Goal: Information Seeking & Learning: Learn about a topic

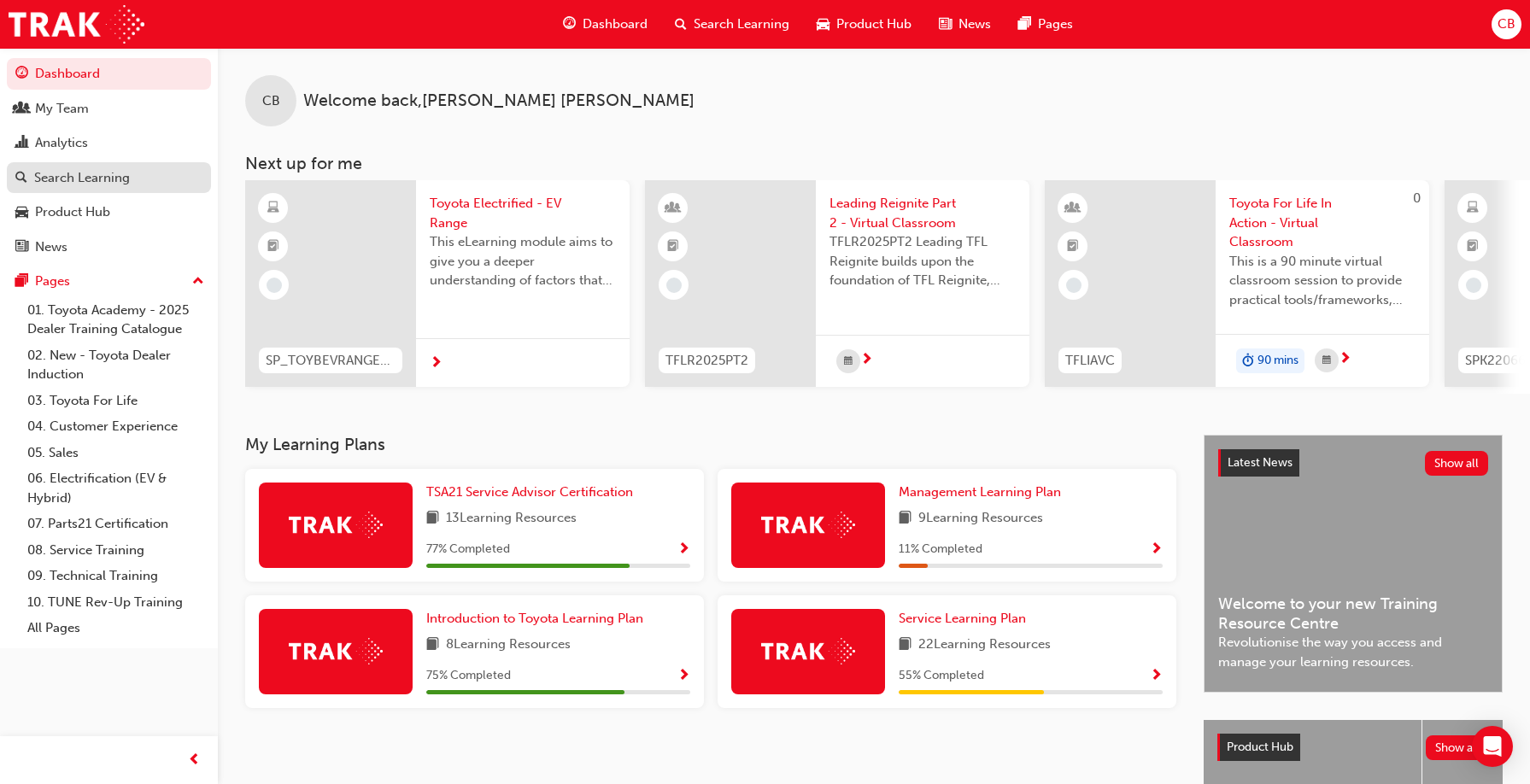
click at [80, 183] on div "Search Learning" at bounding box center [81, 178] width 96 height 19
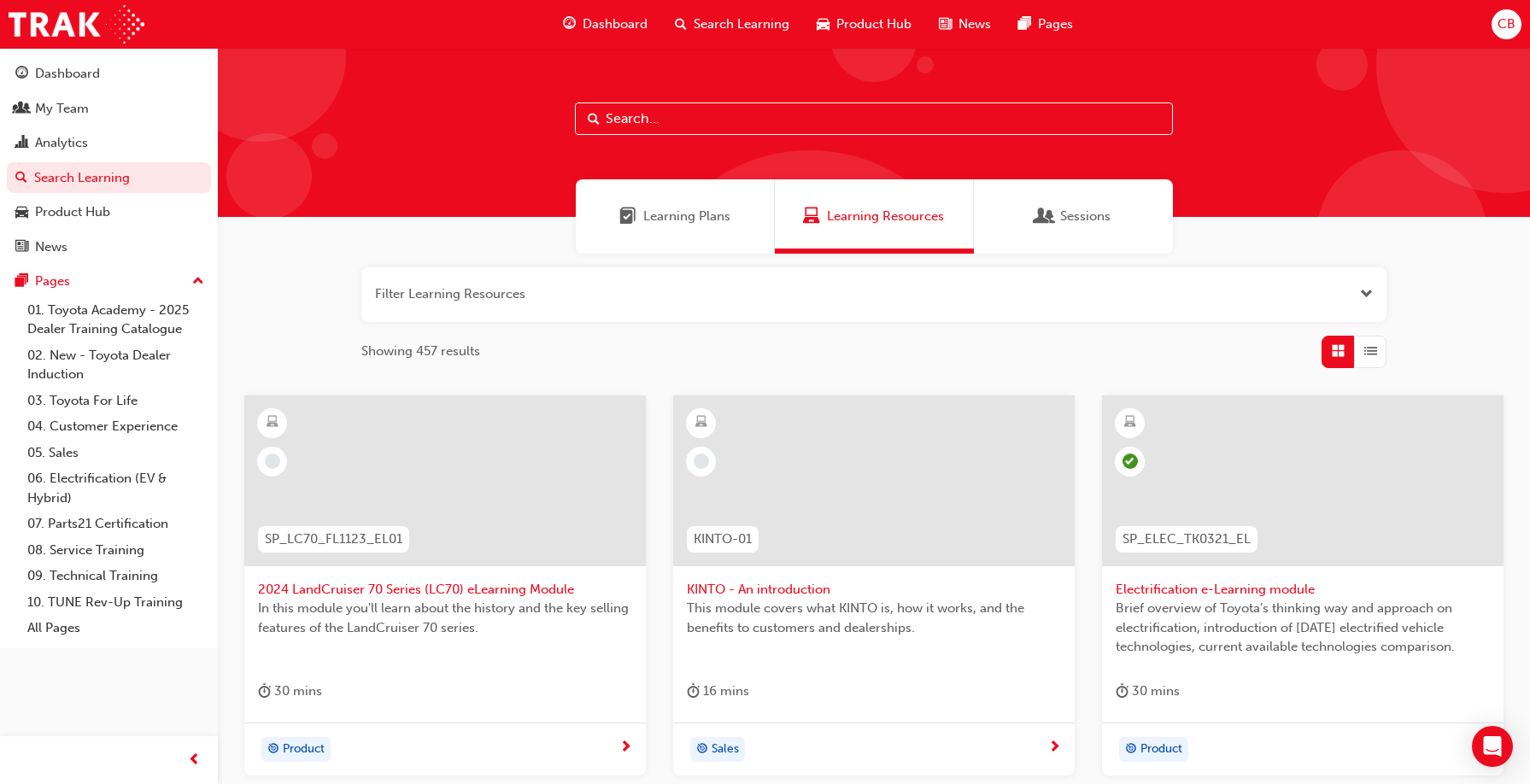
click at [625, 117] on input "text" at bounding box center [874, 118] width 599 height 32
click at [115, 547] on link "08. Service Training" at bounding box center [115, 550] width 190 height 26
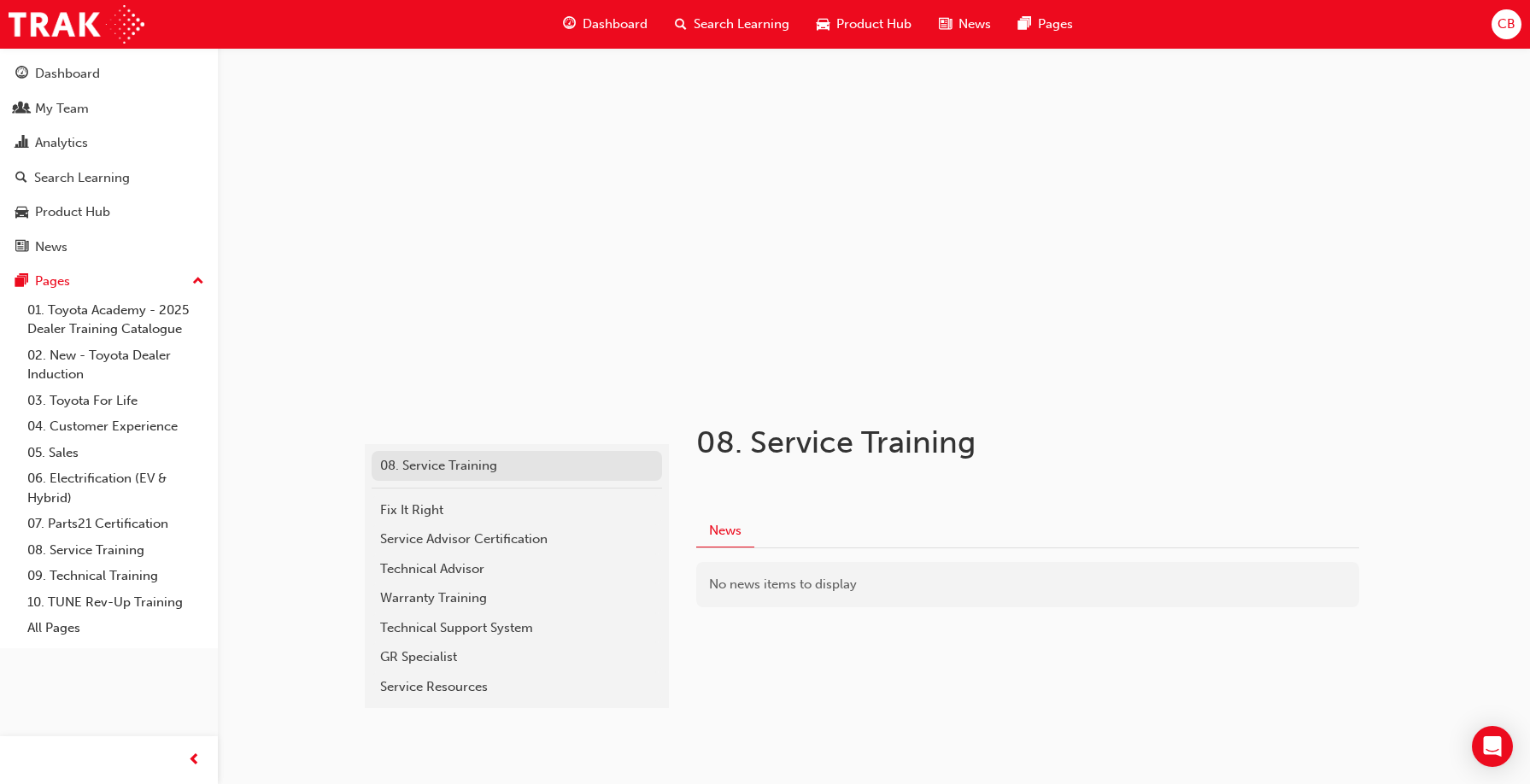
click at [470, 466] on div "08. Service Training" at bounding box center [517, 466] width 273 height 19
click at [744, 21] on span "Search Learning" at bounding box center [741, 25] width 96 height 19
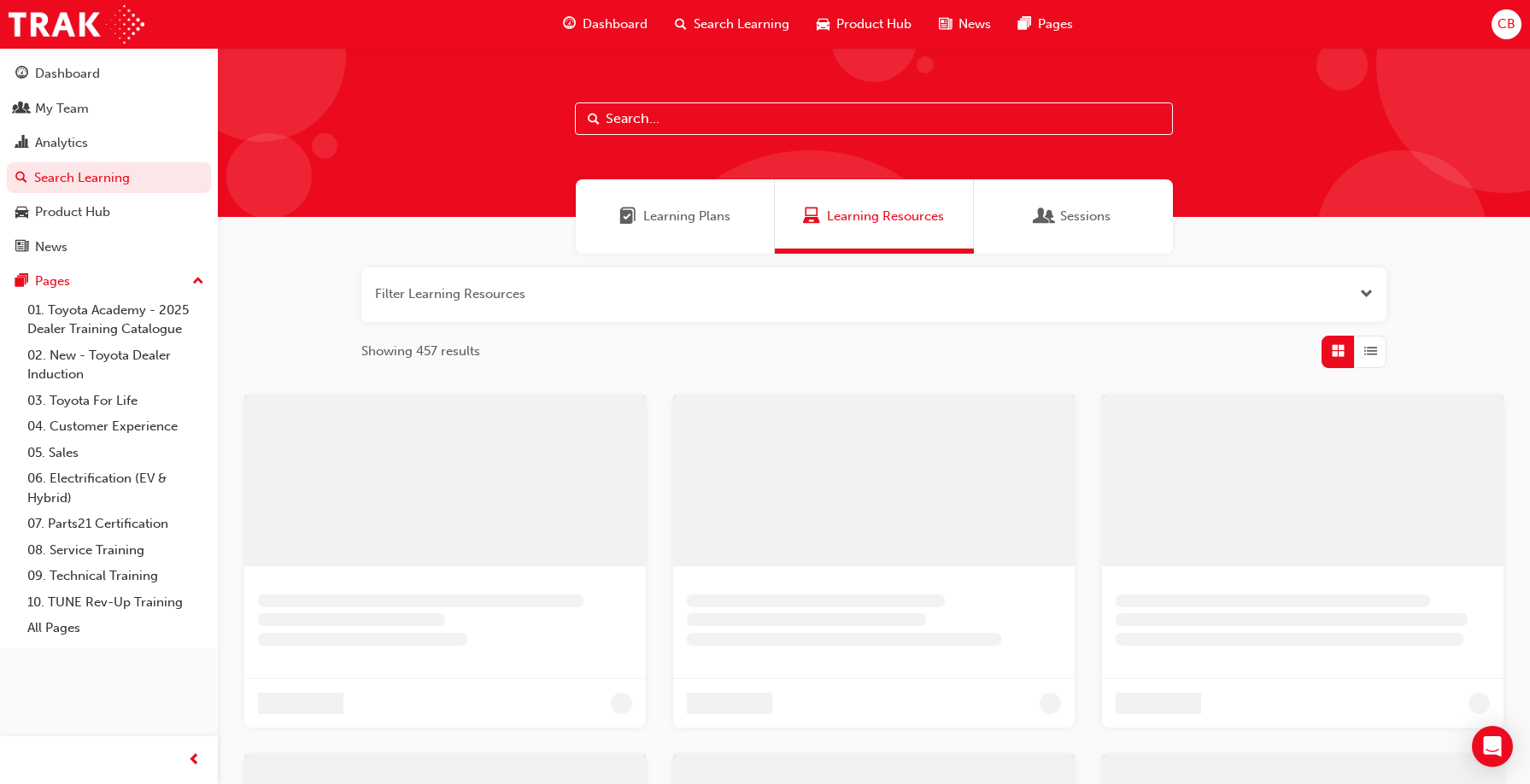
click at [613, 120] on input "text" at bounding box center [874, 118] width 599 height 32
click at [676, 114] on input "t21" at bounding box center [874, 118] width 599 height 32
click at [873, 214] on span "Learning Resources" at bounding box center [886, 216] width 117 height 19
click at [673, 211] on span "Learning Plans" at bounding box center [692, 216] width 87 height 19
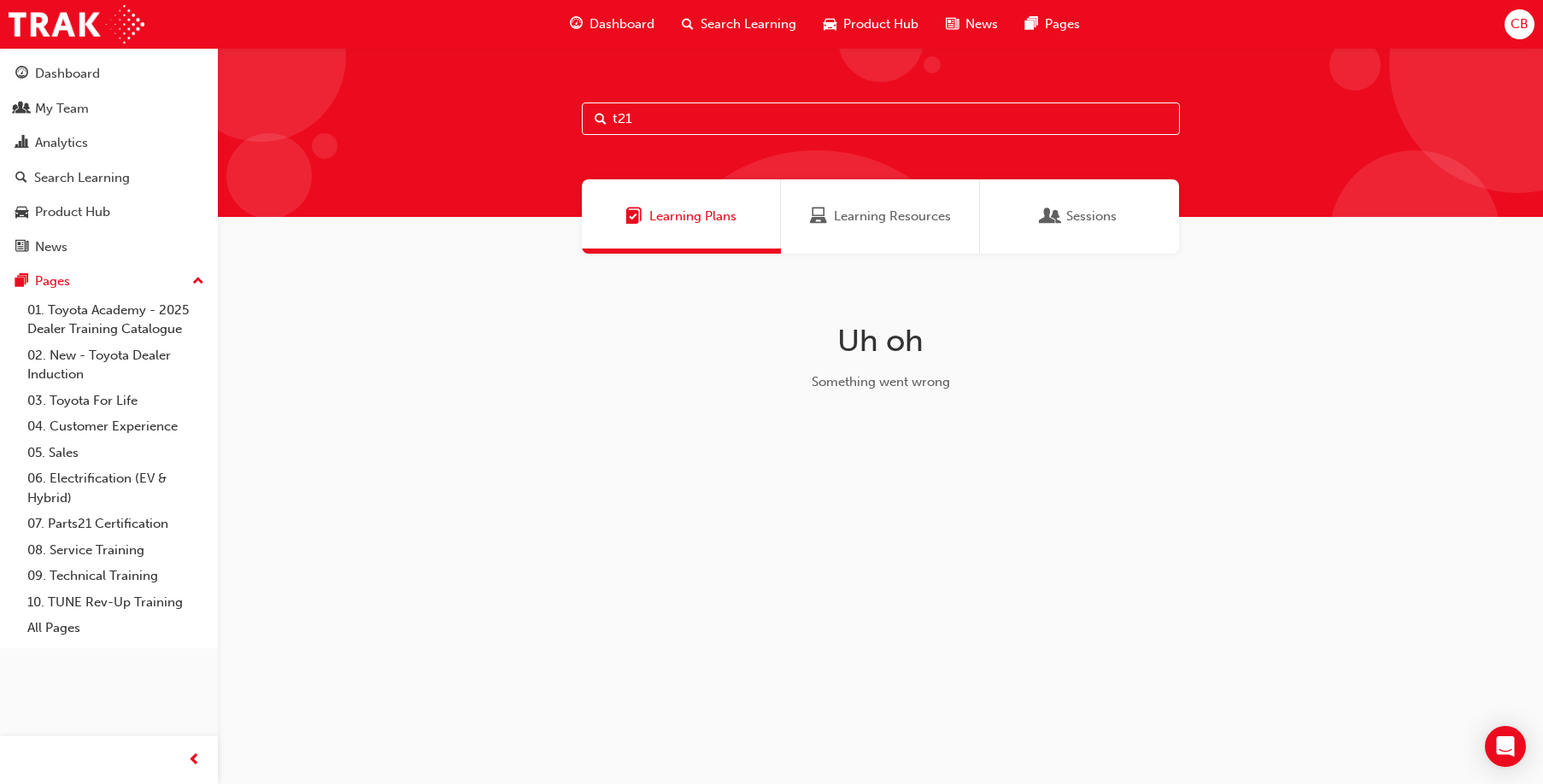
click at [890, 213] on span "Learning Resources" at bounding box center [893, 216] width 117 height 19
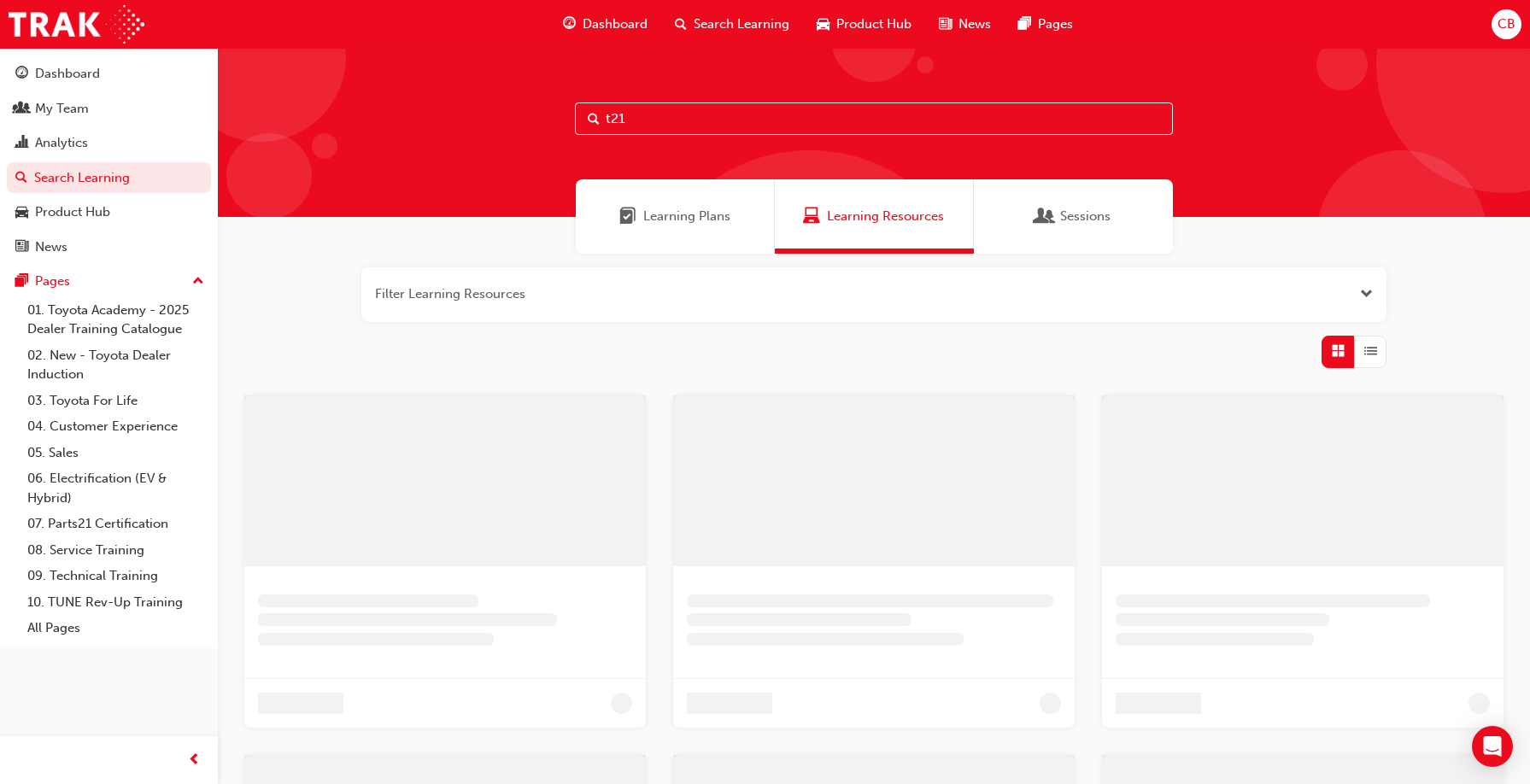
click at [668, 216] on span "Learning Plans" at bounding box center [686, 216] width 87 height 19
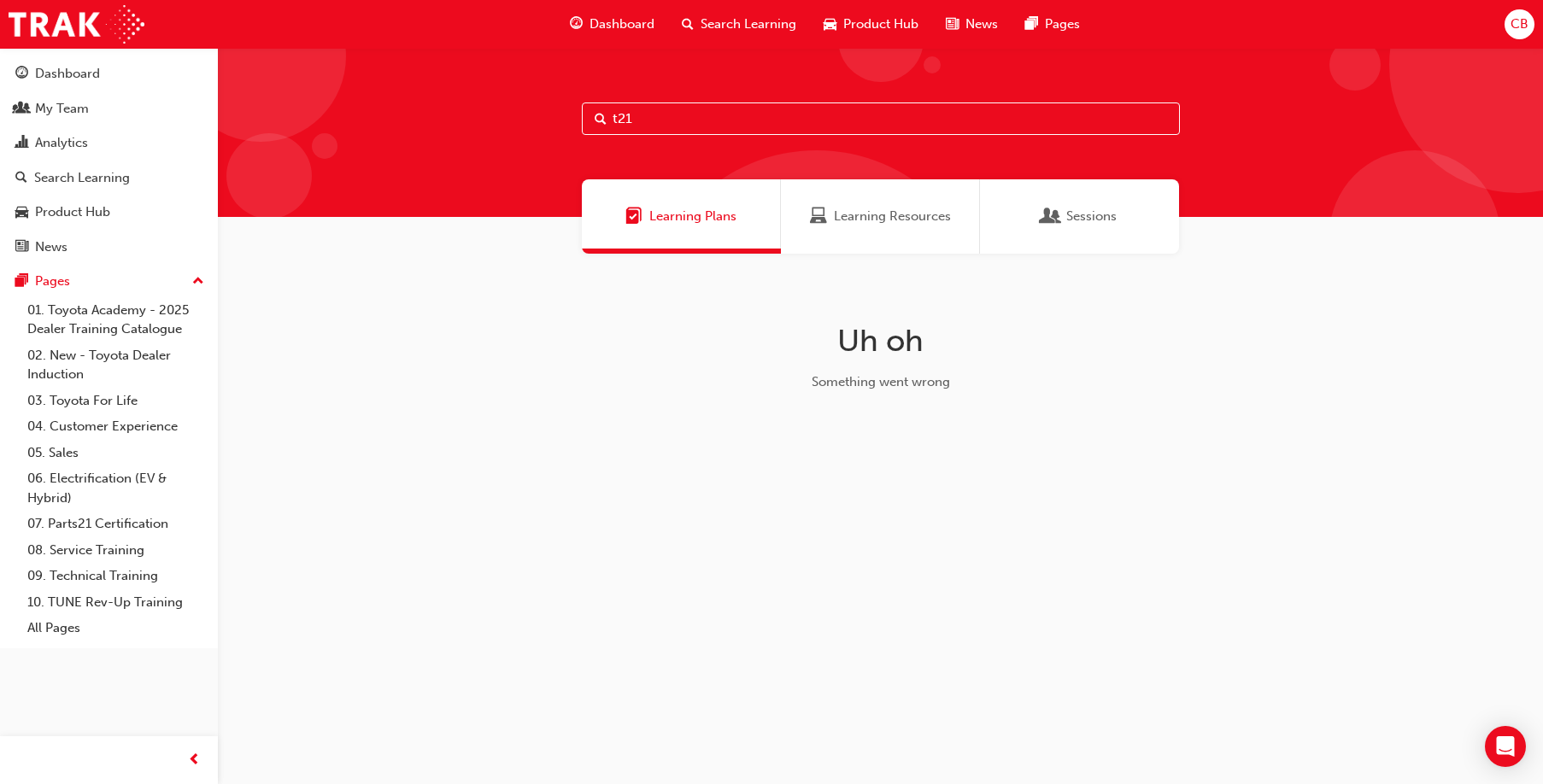
click at [846, 222] on span "Learning Resources" at bounding box center [893, 216] width 117 height 19
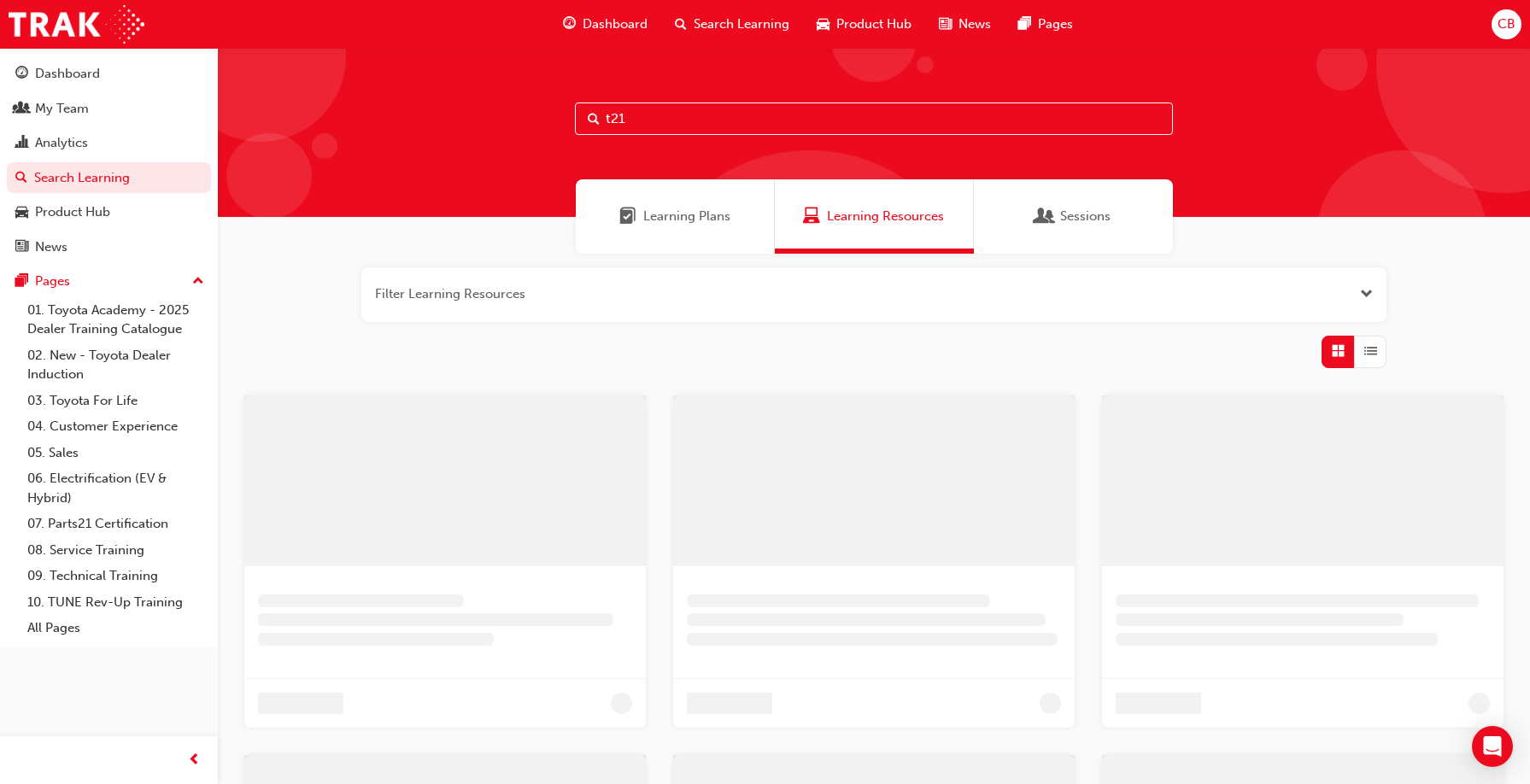
click at [668, 109] on input "t21" at bounding box center [874, 118] width 599 height 32
click at [1060, 218] on span "Sessions" at bounding box center [1086, 216] width 51 height 19
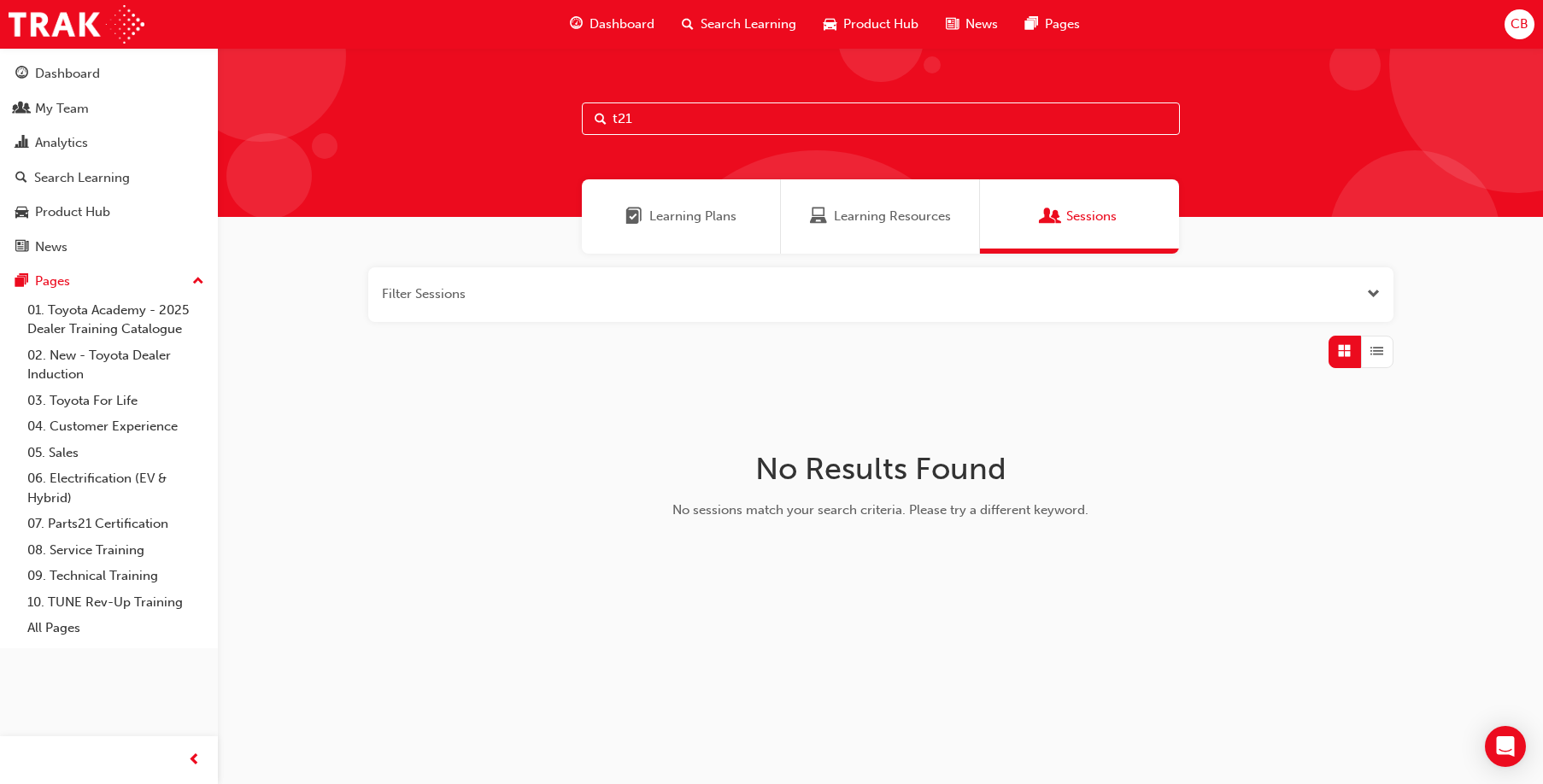
click at [895, 218] on span "Learning Resources" at bounding box center [893, 216] width 117 height 19
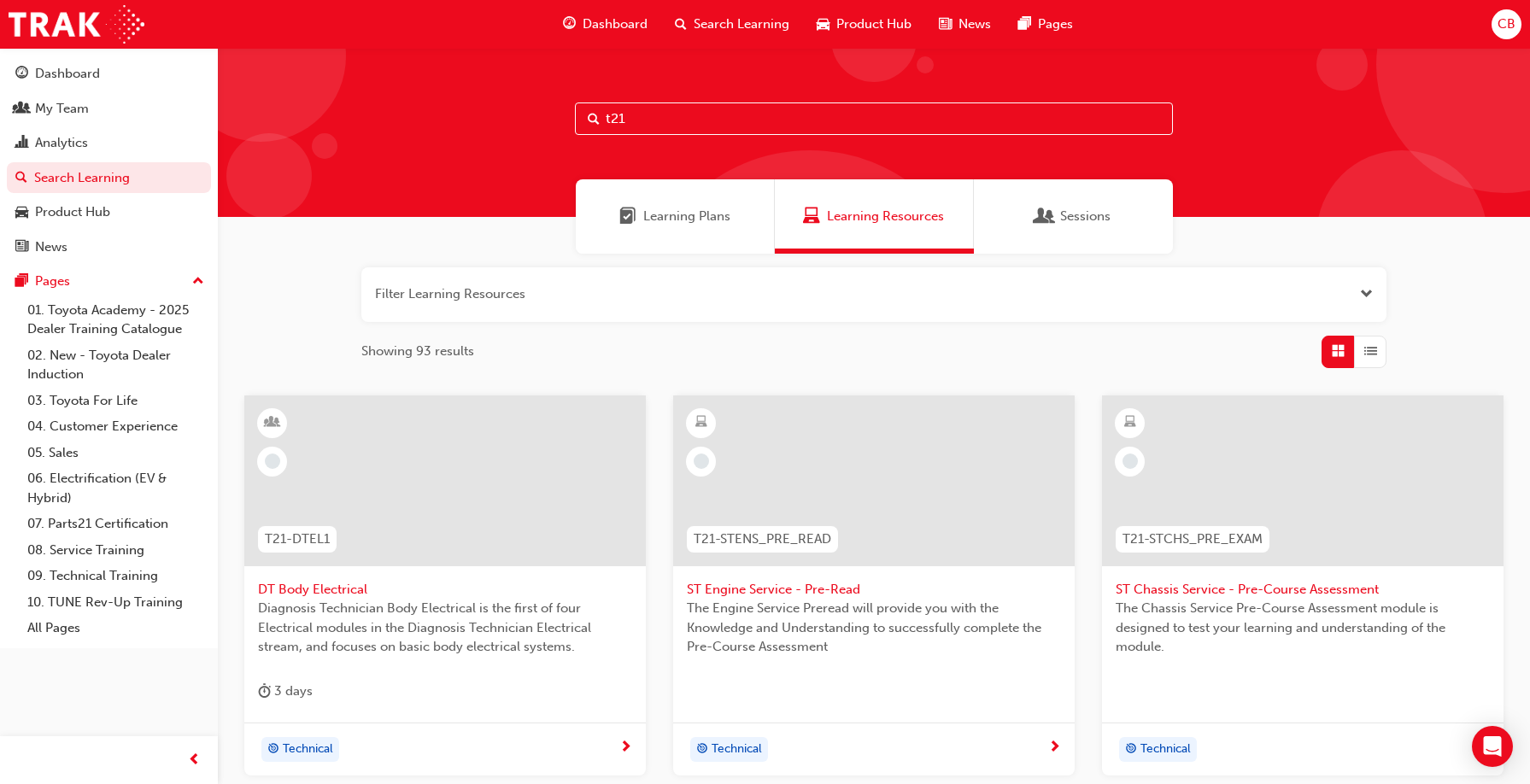
click at [646, 112] on input "t21" at bounding box center [874, 118] width 599 height 32
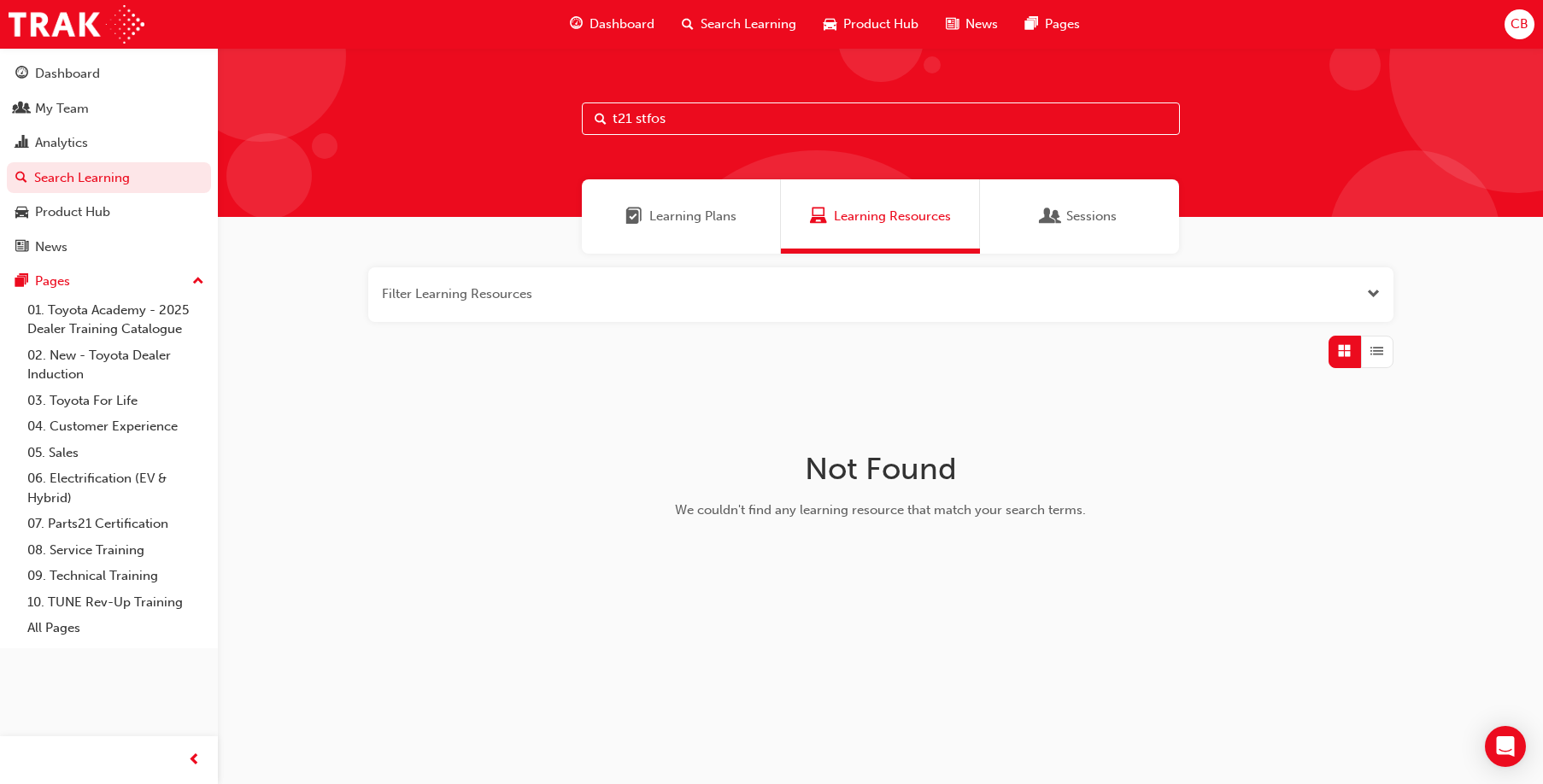
drag, startPoint x: 668, startPoint y: 124, endPoint x: 577, endPoint y: 138, distance: 92.1
click at [577, 138] on div "t21 stfos" at bounding box center [881, 132] width 1325 height 169
type input "stfos"
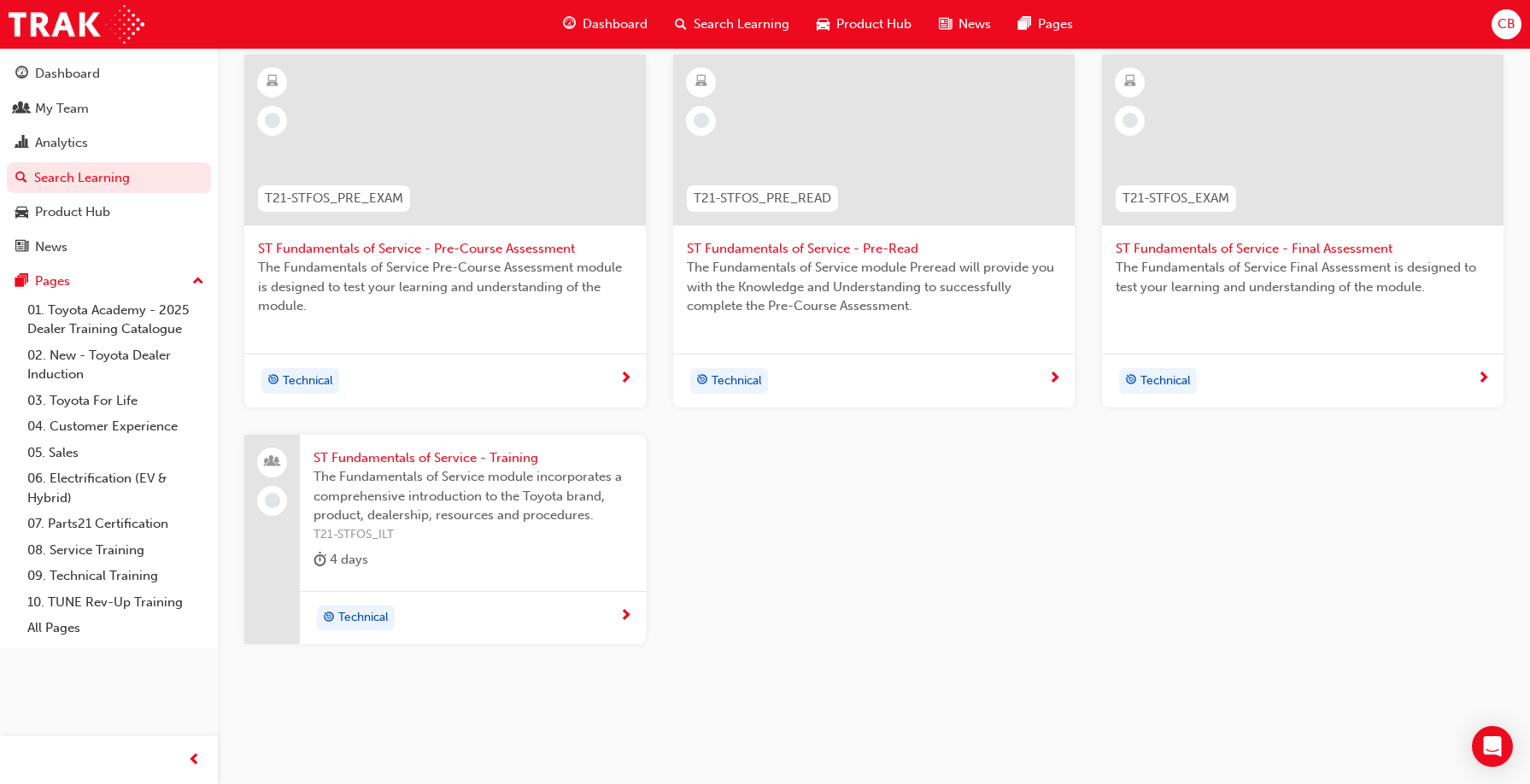
scroll to position [342, 0]
click at [354, 618] on span "Technical" at bounding box center [364, 617] width 51 height 19
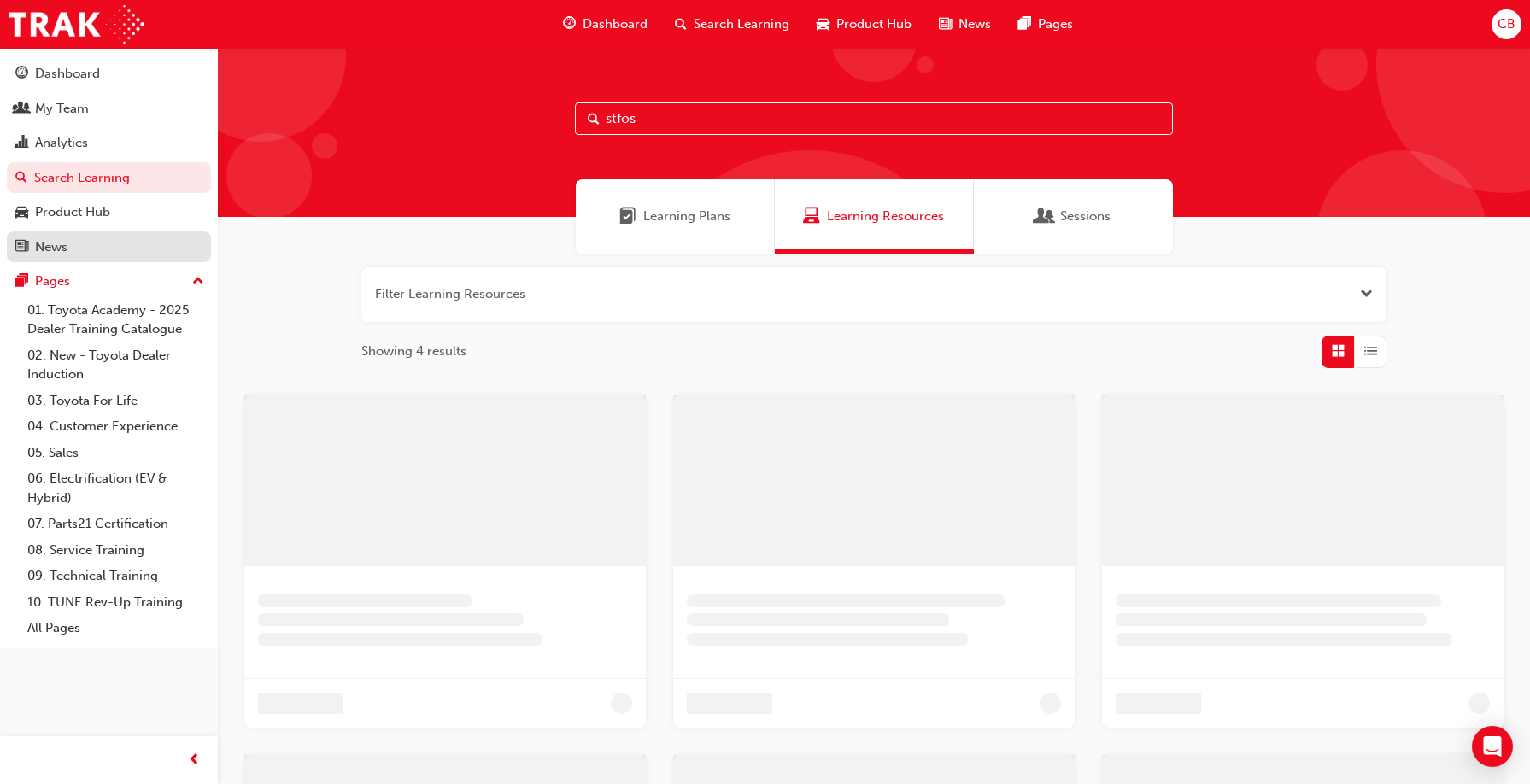
scroll to position [342, 0]
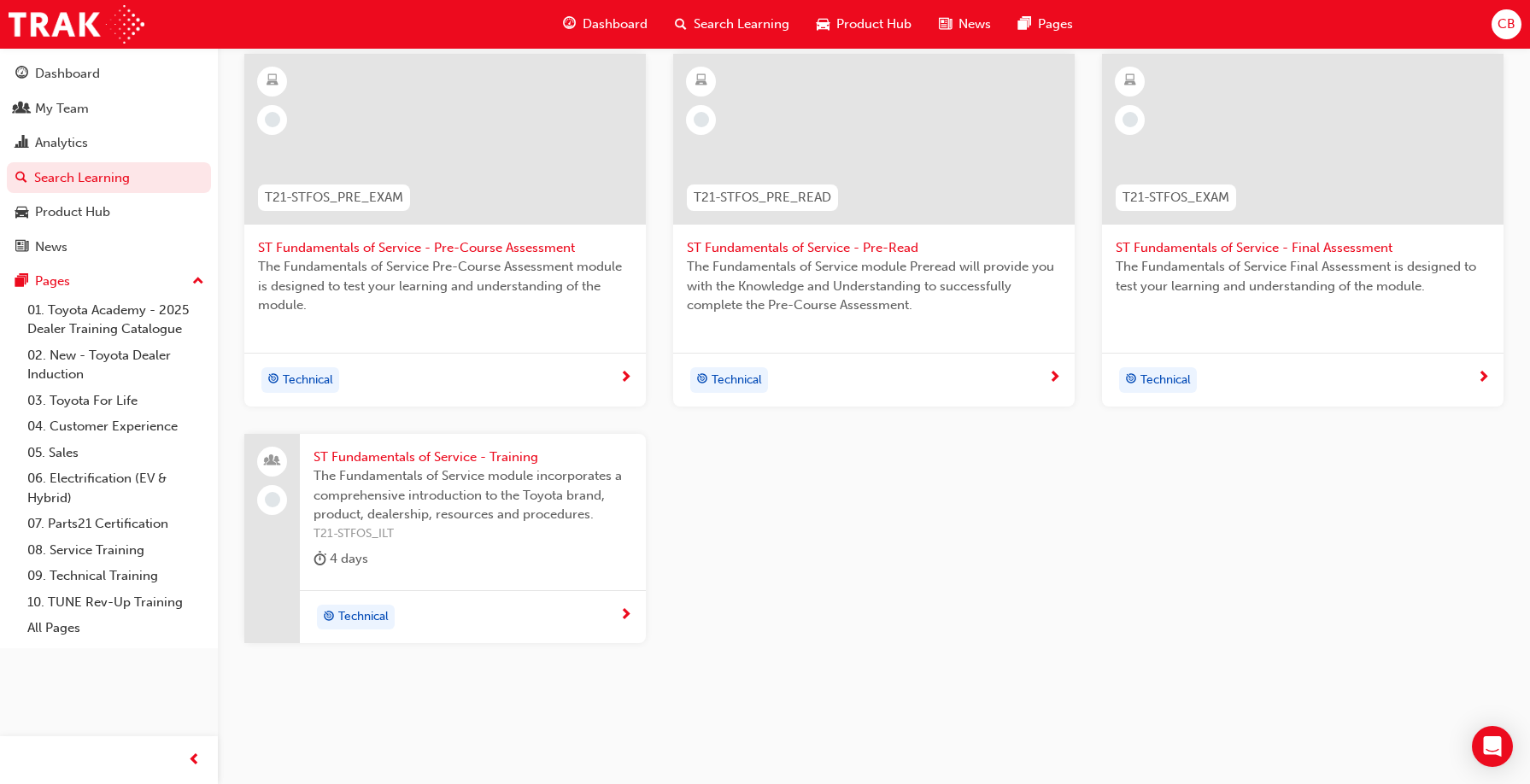
click at [351, 247] on span "ST Fundamentals of Service - Pre-Course Assessment" at bounding box center [444, 248] width 374 height 19
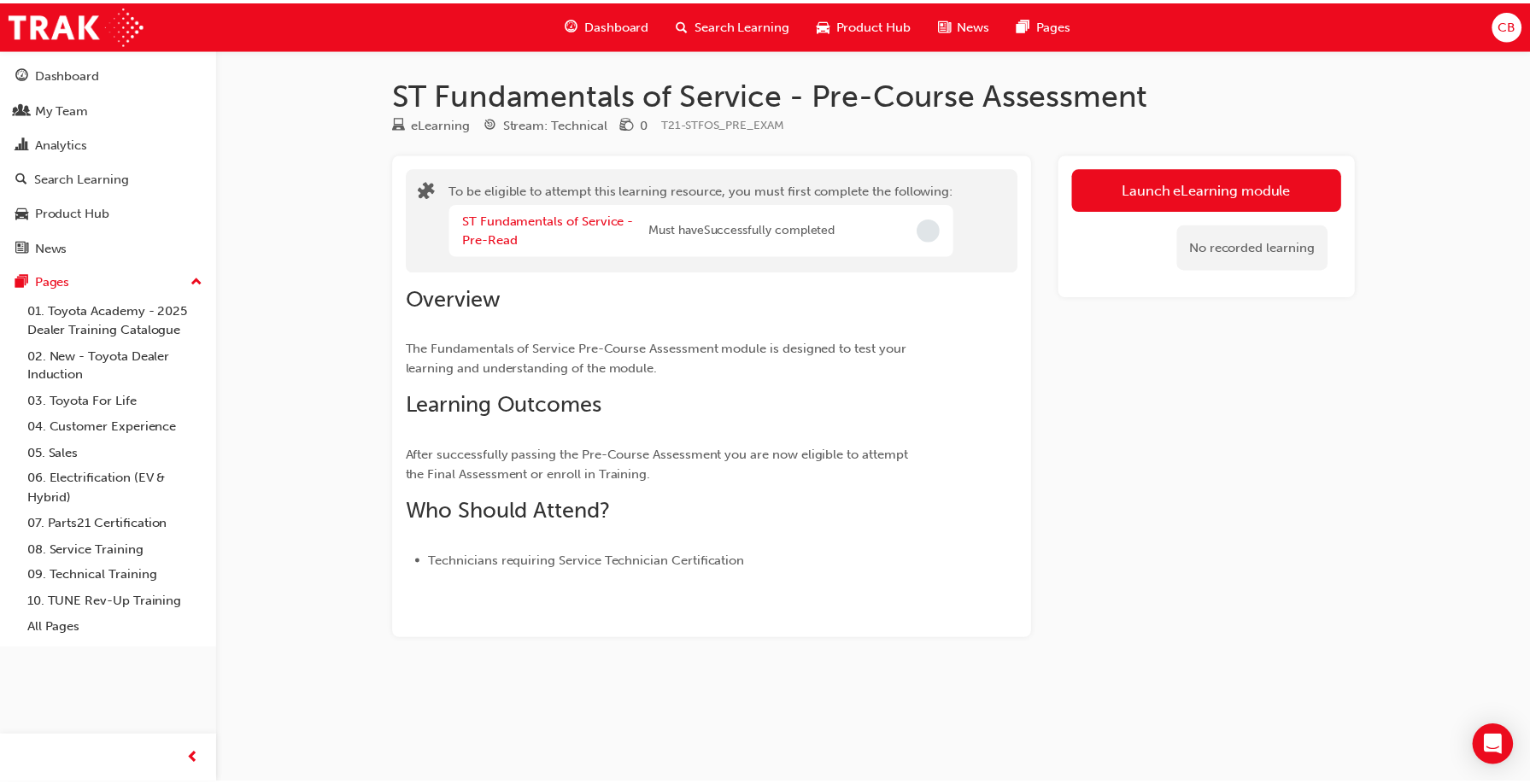
scroll to position [342, 0]
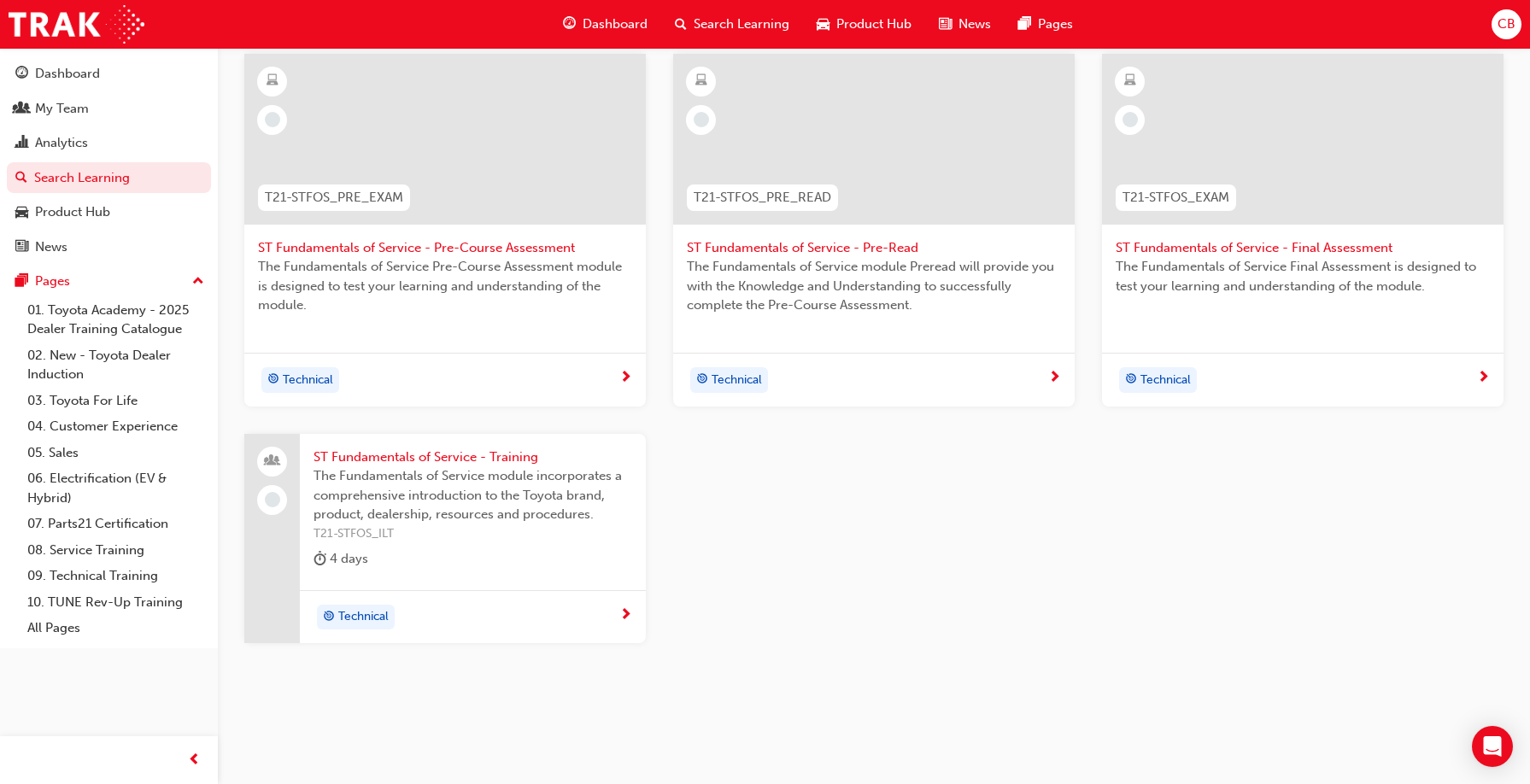
click at [783, 250] on span "ST Fundamentals of Service - Pre-Read" at bounding box center [874, 248] width 374 height 19
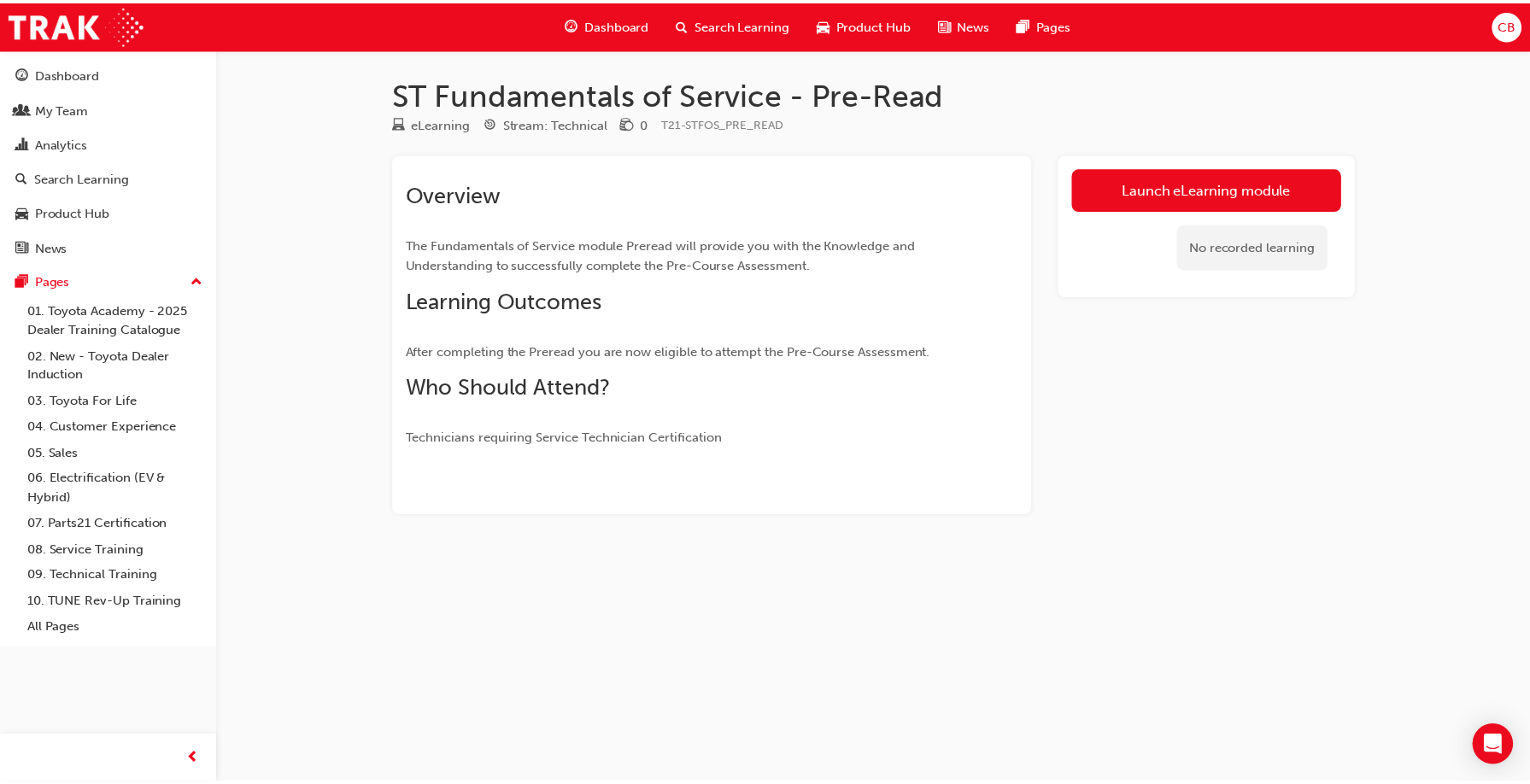
scroll to position [342, 0]
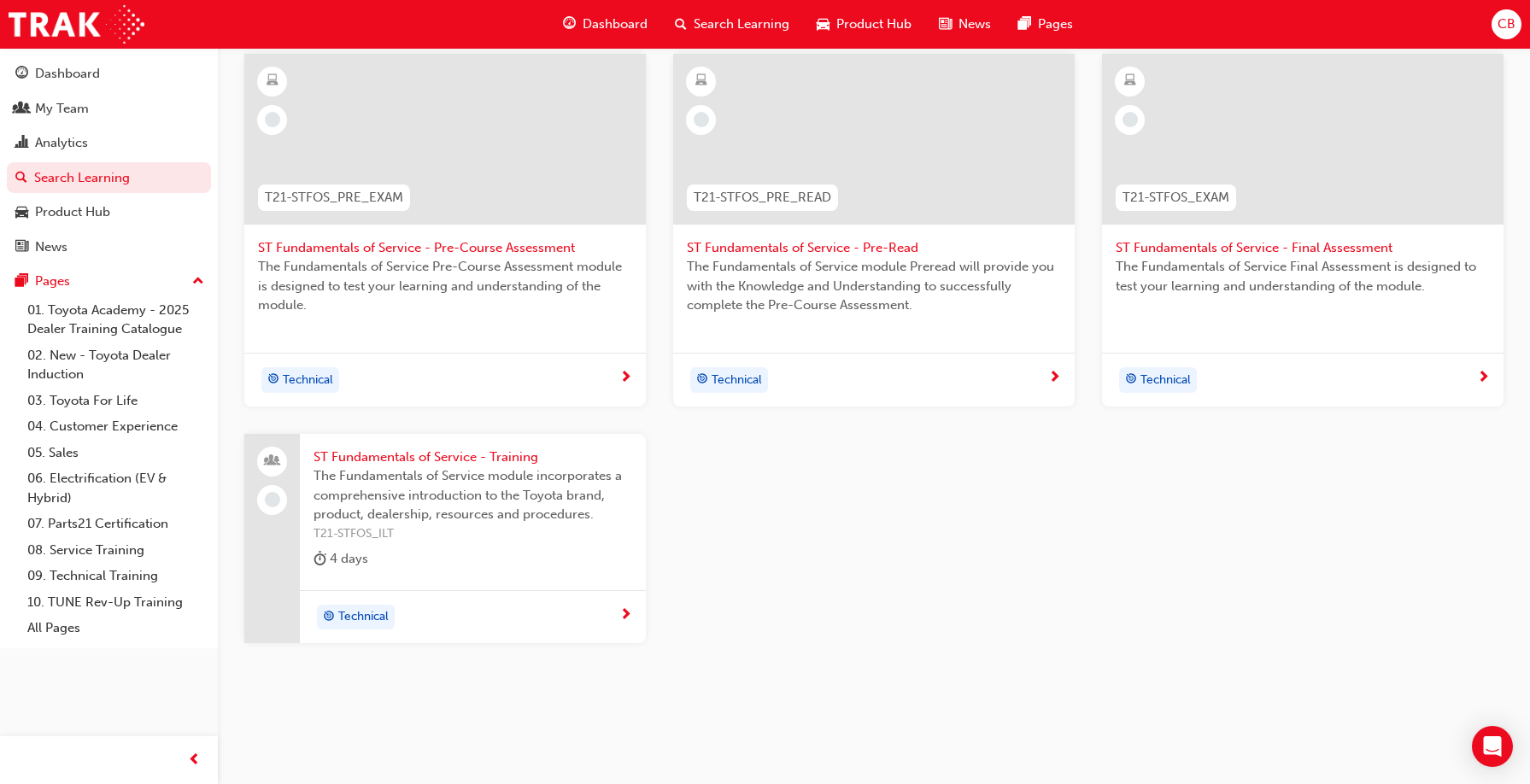
click at [1229, 250] on span "ST Fundamentals of Service - Final Assessment" at bounding box center [1302, 248] width 374 height 19
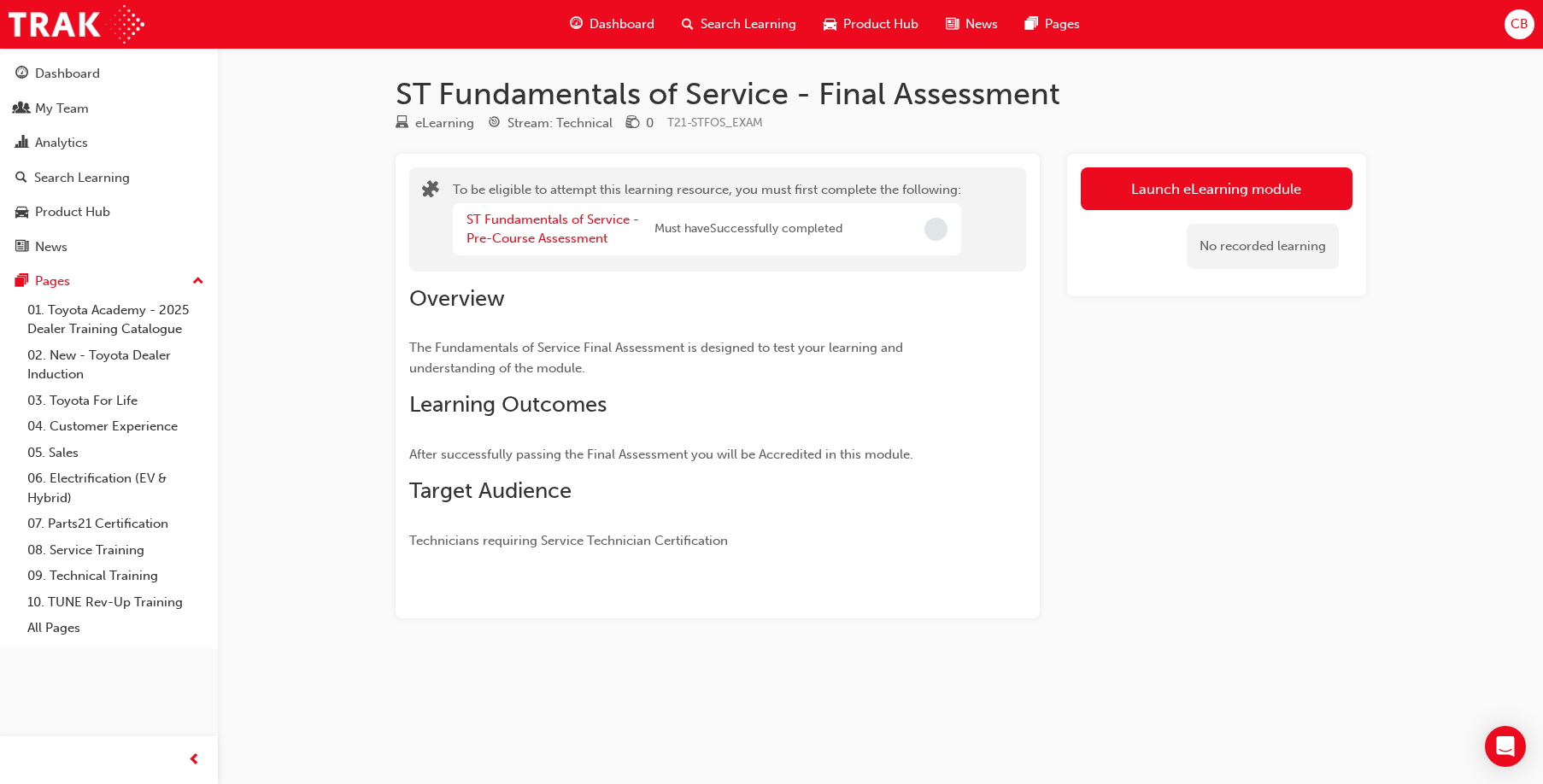
click at [740, 18] on span "Search Learning" at bounding box center [748, 25] width 96 height 19
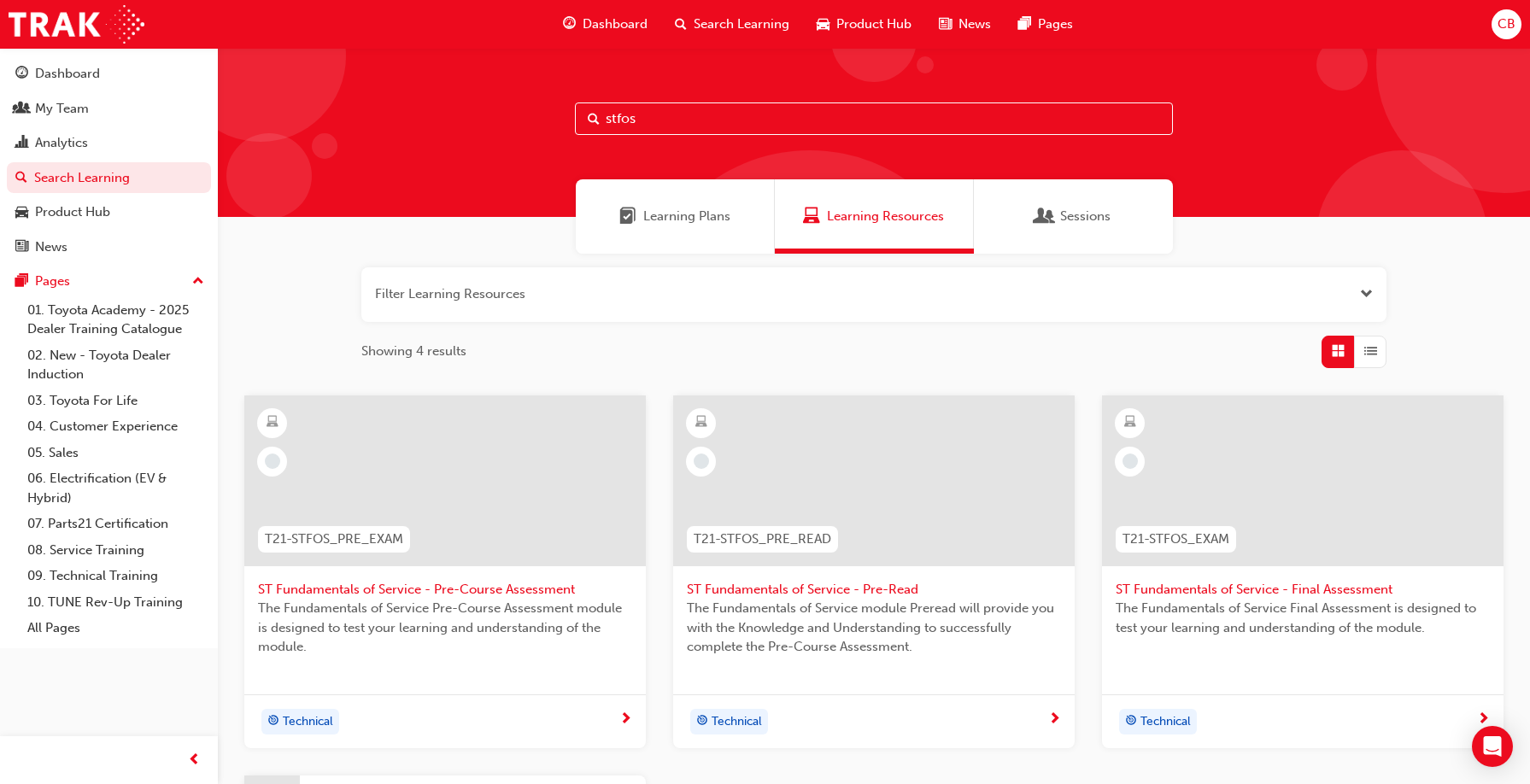
drag, startPoint x: 668, startPoint y: 119, endPoint x: 567, endPoint y: 135, distance: 102.3
click at [567, 135] on div "stfos" at bounding box center [875, 132] width 1313 height 169
type input "system repair"
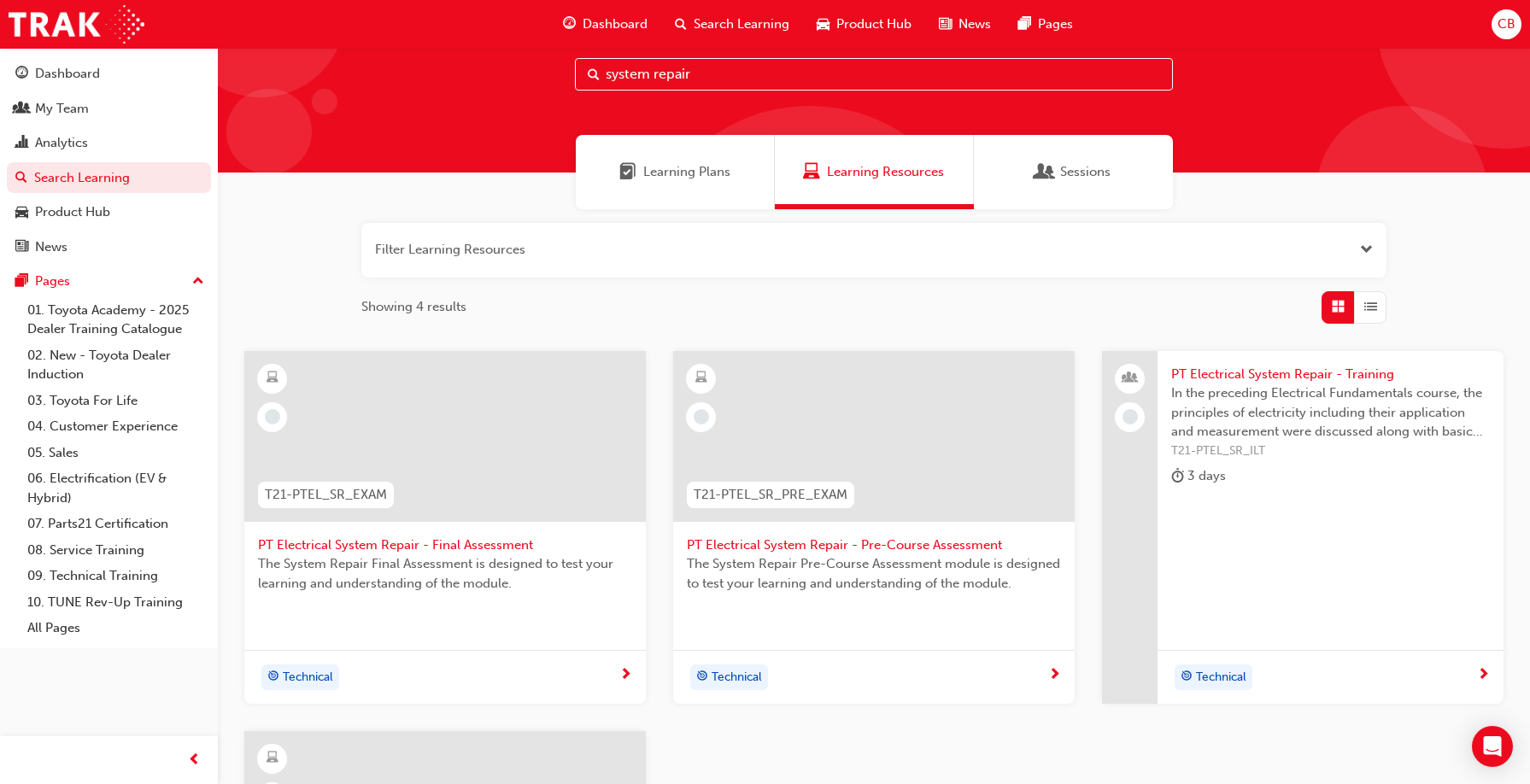
scroll to position [86, 0]
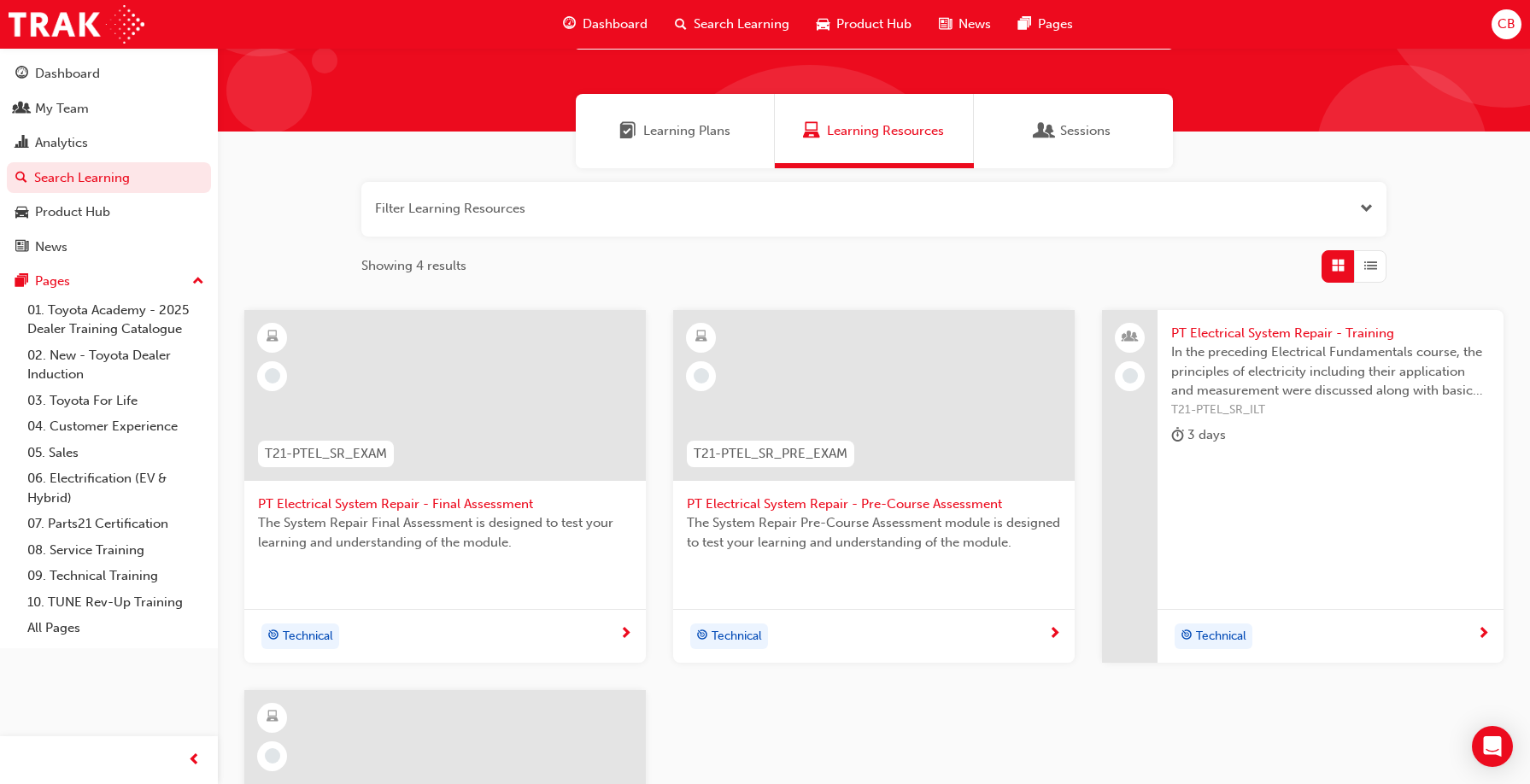
click at [1232, 637] on span "Technical" at bounding box center [1222, 637] width 51 height 19
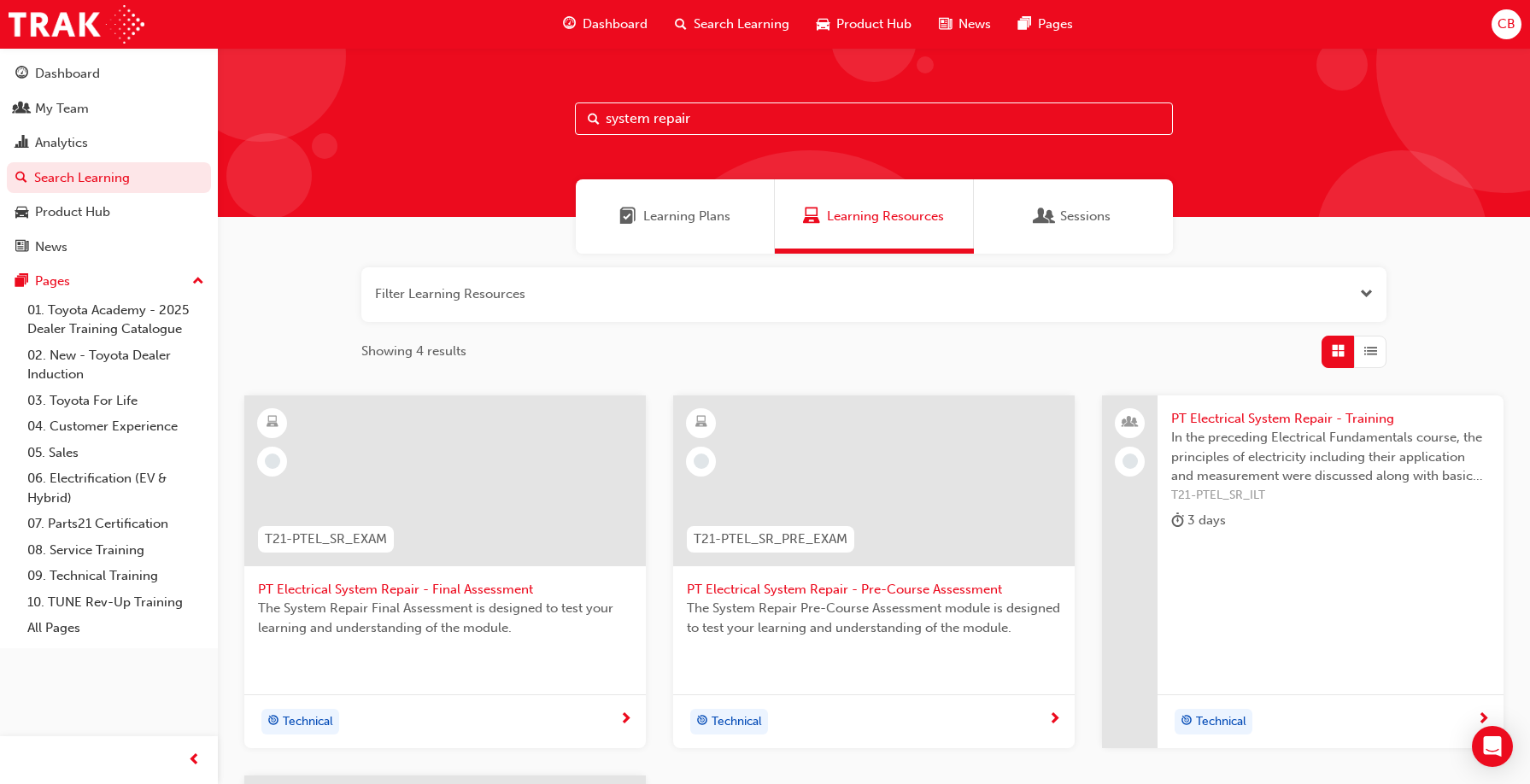
drag, startPoint x: 697, startPoint y: 116, endPoint x: 603, endPoint y: 125, distance: 94.4
click at [603, 125] on input "system repair" at bounding box center [874, 118] width 599 height 32
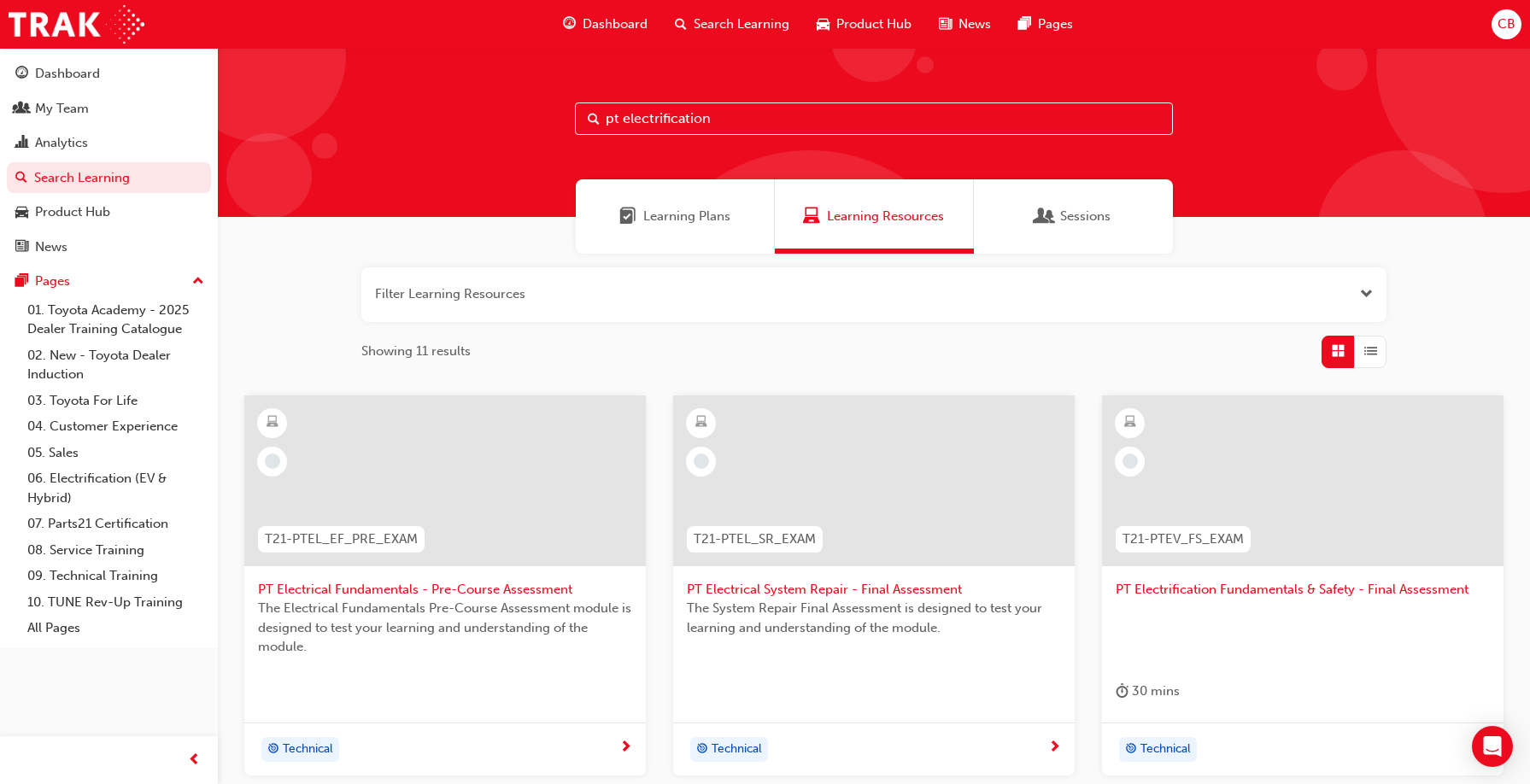
type input "pt electrification"
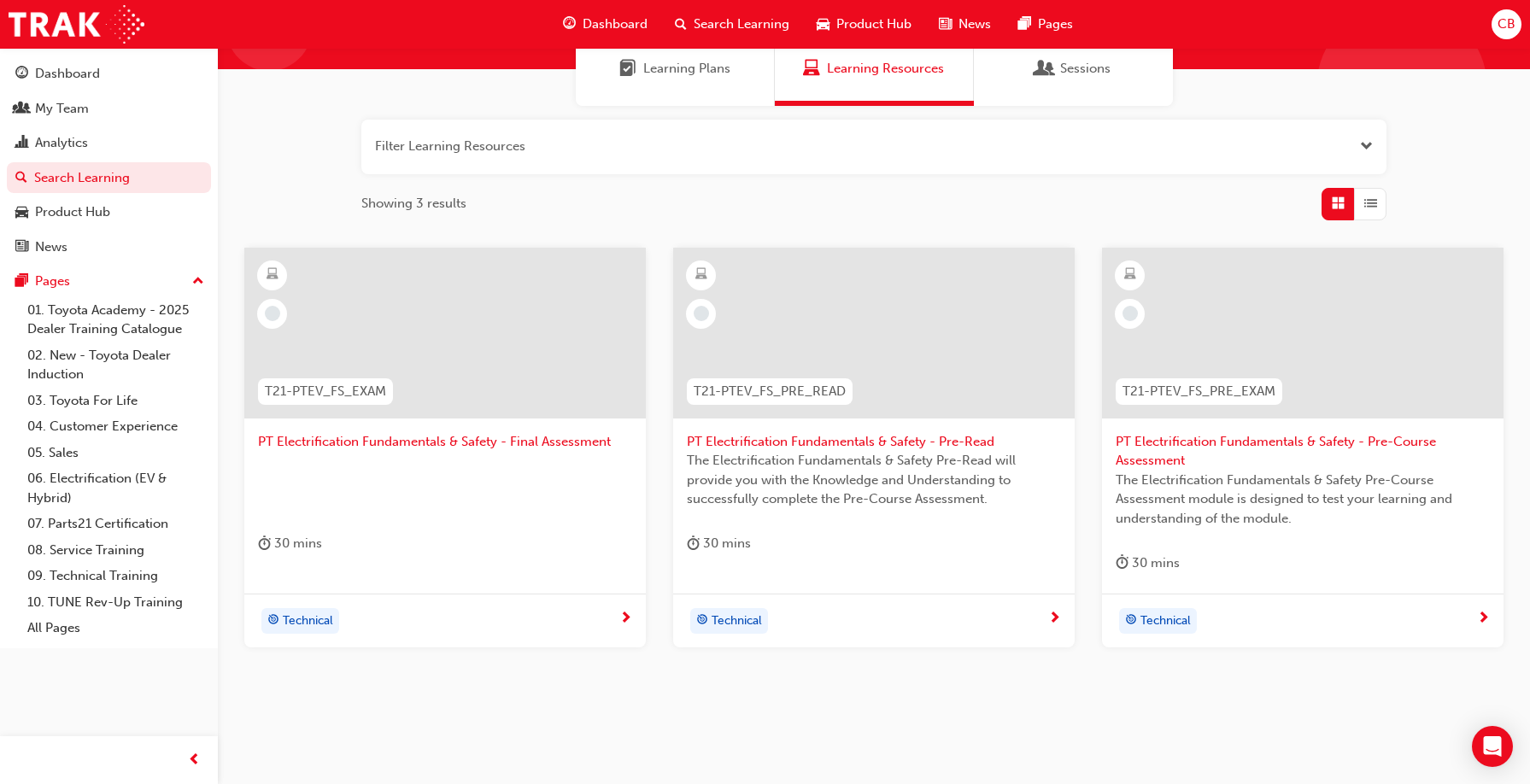
scroll to position [177, 0]
